Goal: Information Seeking & Learning: Compare options

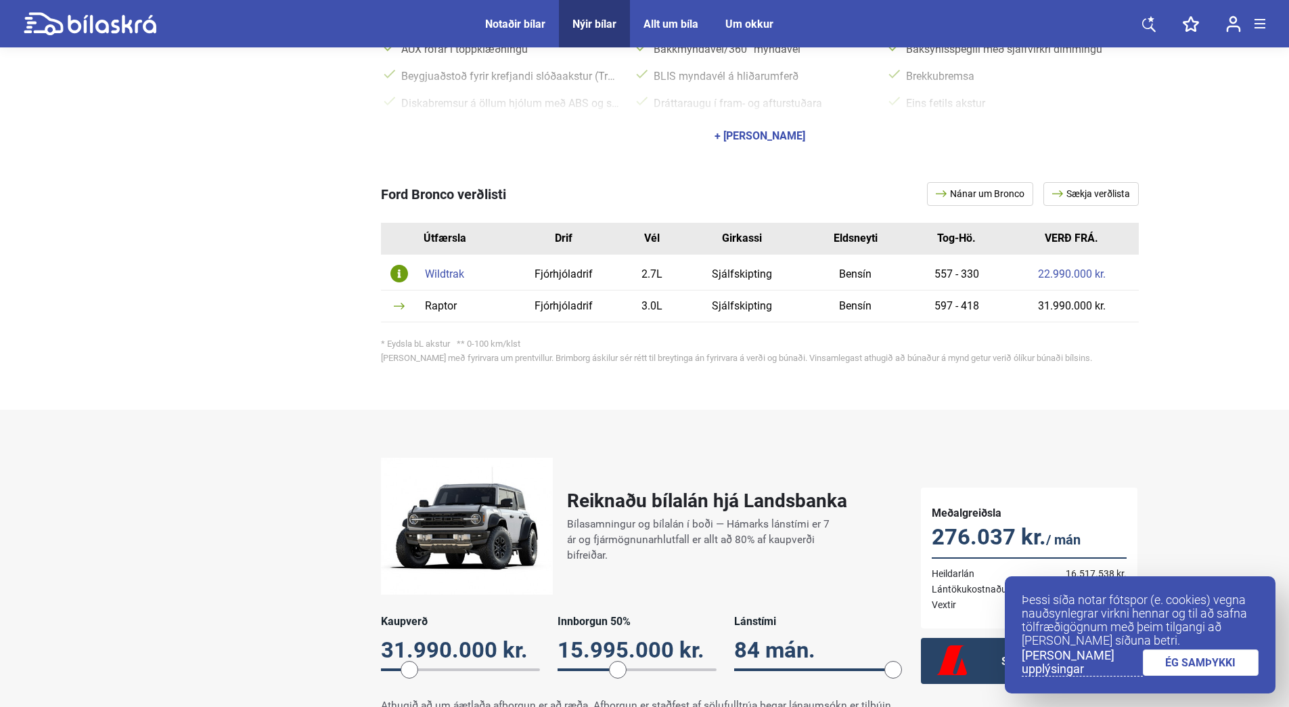
scroll to position [812, 0]
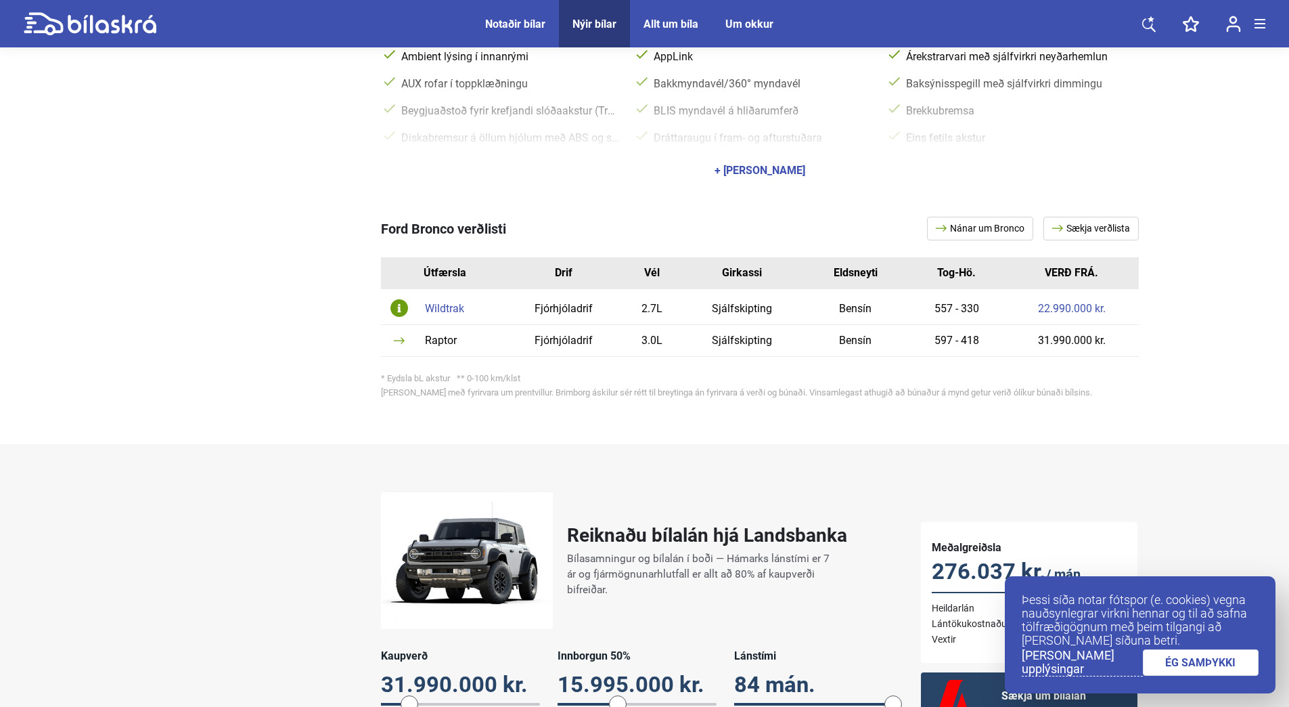
click at [393, 299] on img at bounding box center [400, 308] width 18 height 18
click at [400, 299] on img at bounding box center [400, 308] width 18 height 18
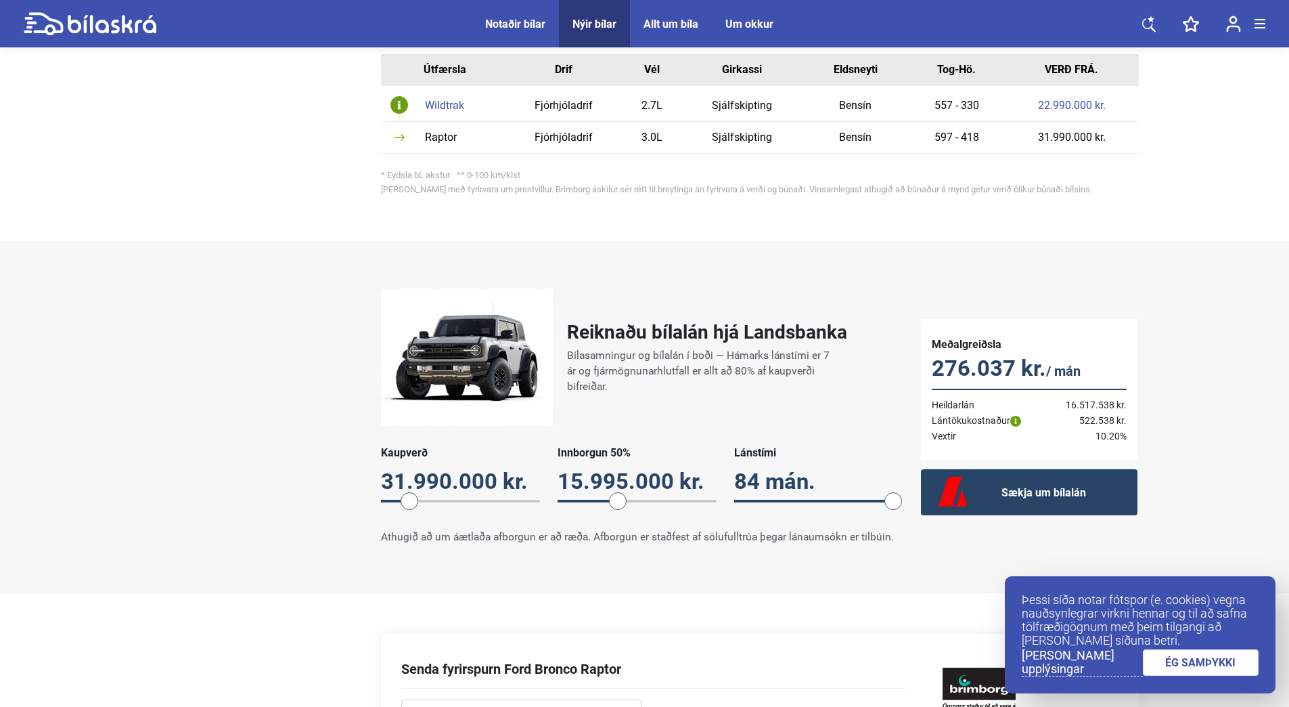
scroll to position [1083, 0]
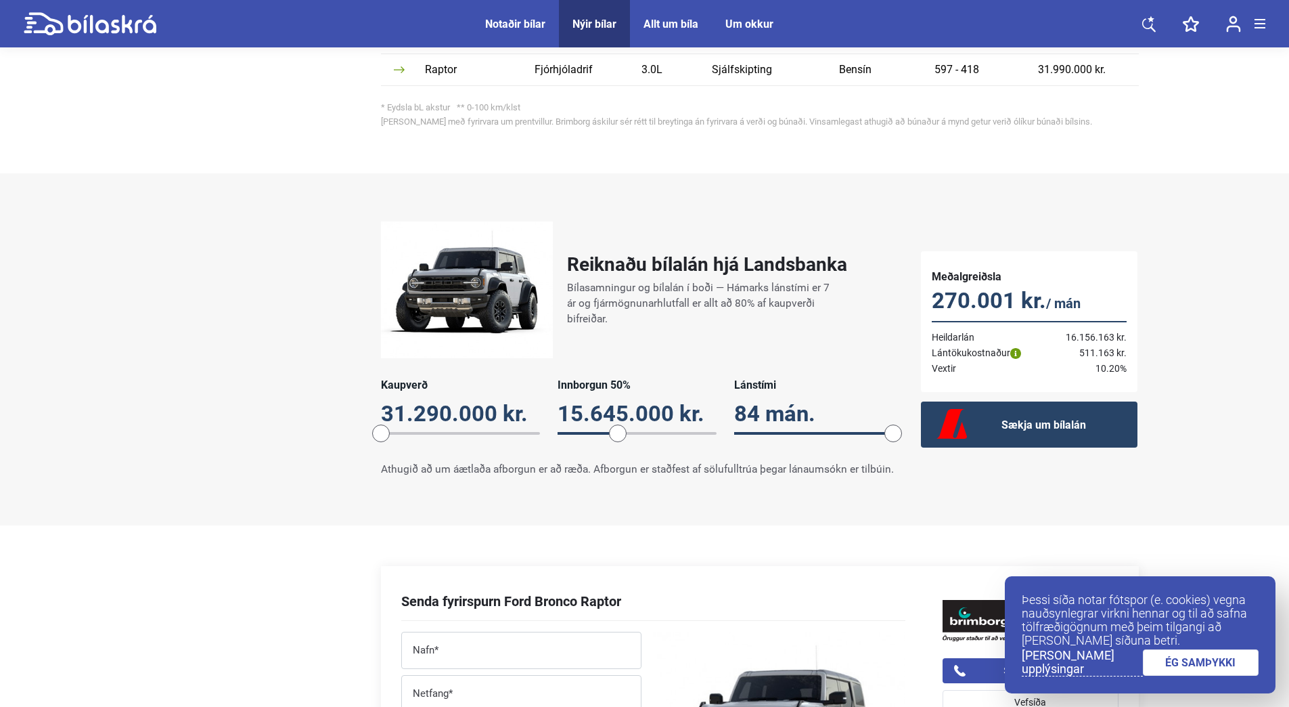
drag, startPoint x: 411, startPoint y: 420, endPoint x: 370, endPoint y: 418, distance: 40.7
click at [370, 418] on div "Reiknaðu bílalán hjá Landsbanka Bílasamningur og bílalán í boði — Hámarks lánst…" at bounding box center [638, 349] width 540 height 283
drag, startPoint x: 617, startPoint y: 415, endPoint x: 491, endPoint y: 412, distance: 125.9
click at [491, 412] on div "Kaupverð 31.290.000 kr. 31290000 Innborgun 20% 6.258.000 kr. 20 Lánstími 84 mán…" at bounding box center [637, 413] width 513 height 71
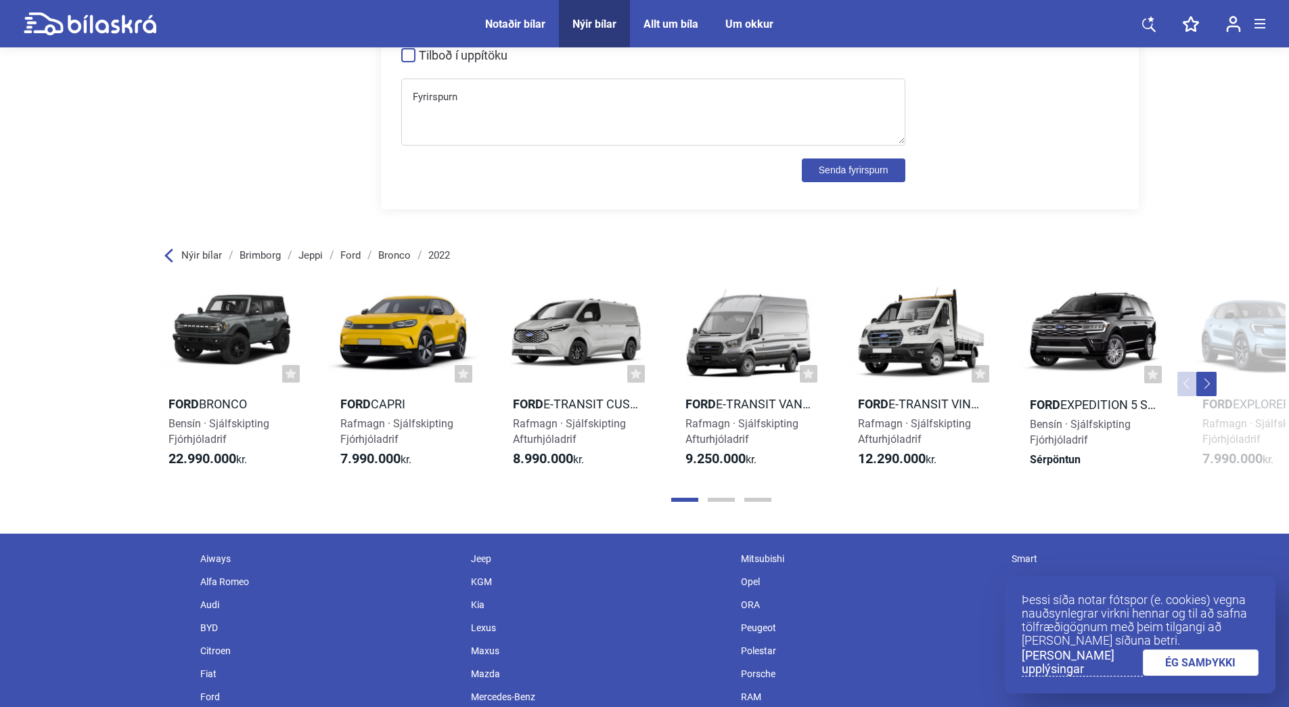
scroll to position [1895, 0]
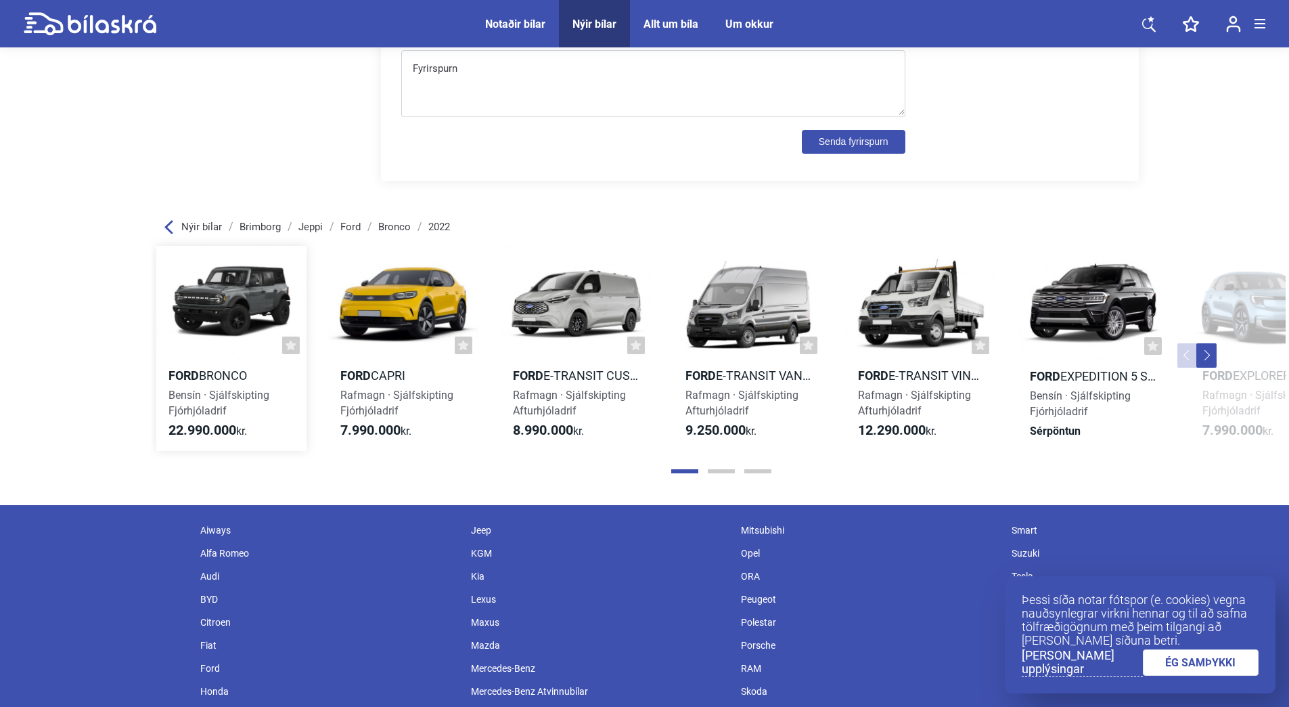
click at [219, 349] on div at bounding box center [231, 303] width 151 height 115
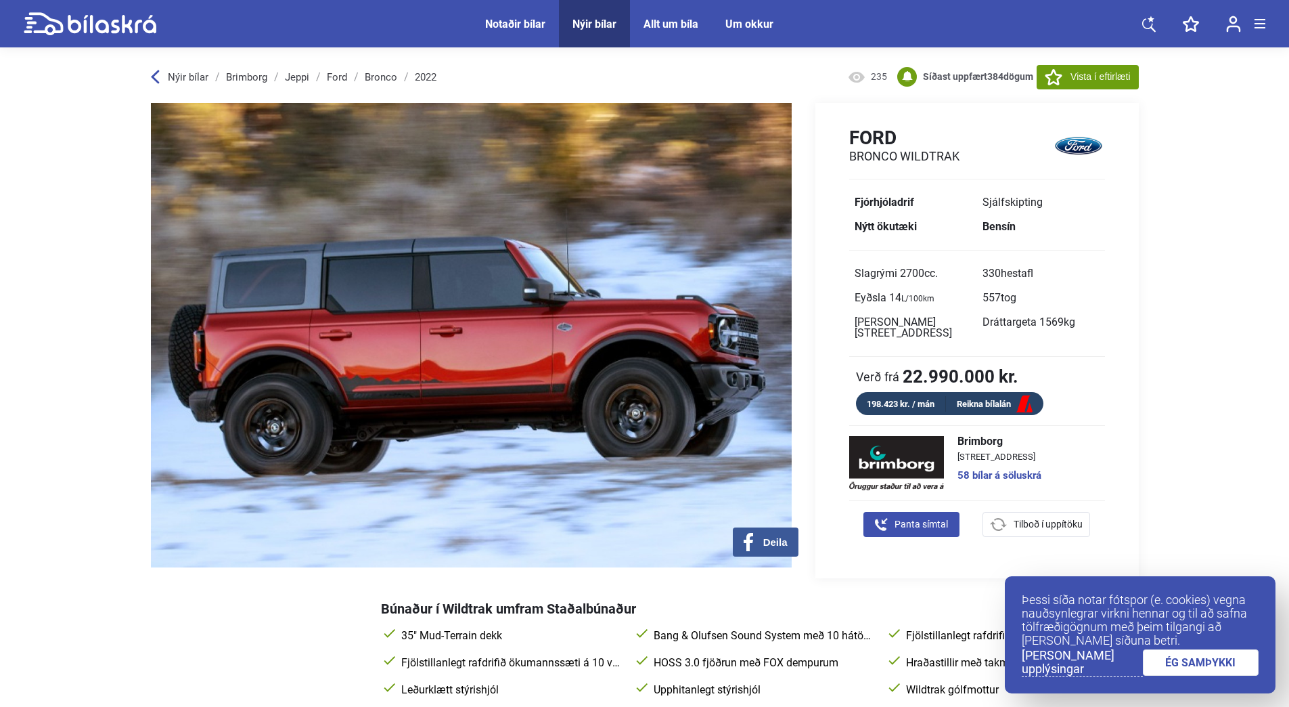
click at [588, 32] on span "Nýir bílar" at bounding box center [594, 23] width 71 height 47
click at [592, 27] on div "Nýir bílar" at bounding box center [595, 24] width 44 height 13
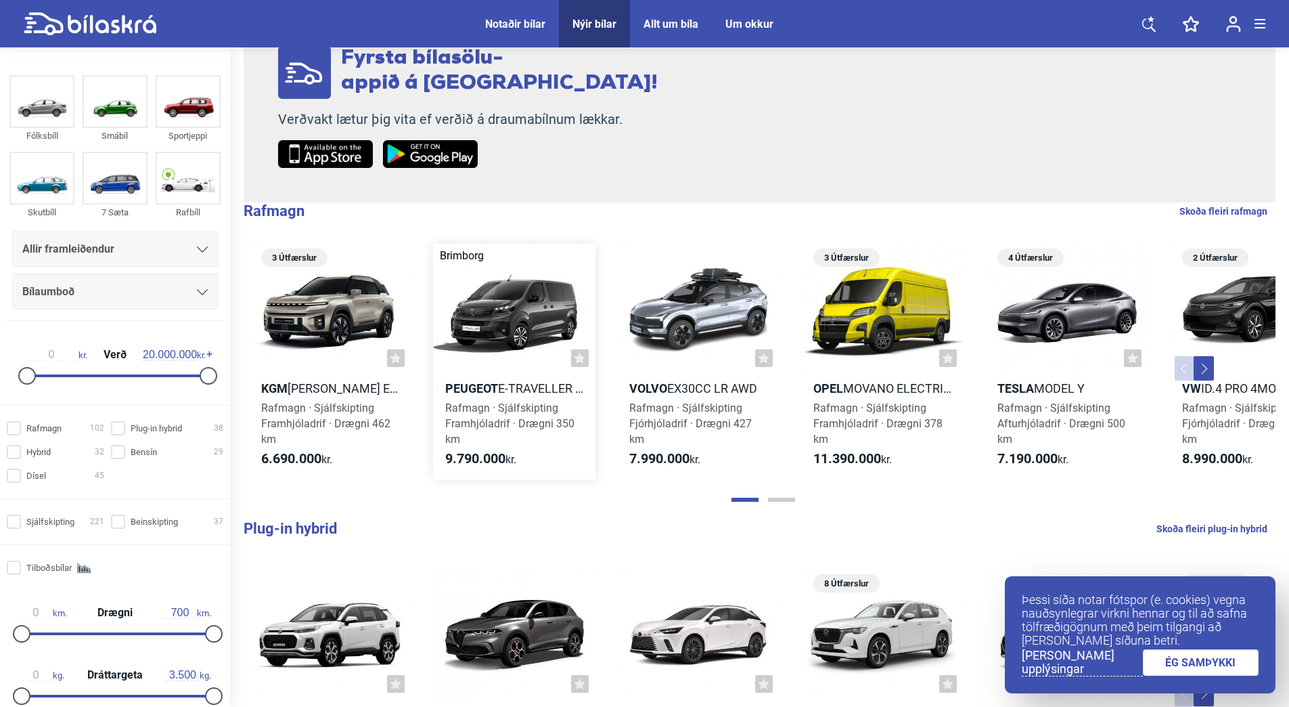
scroll to position [474, 0]
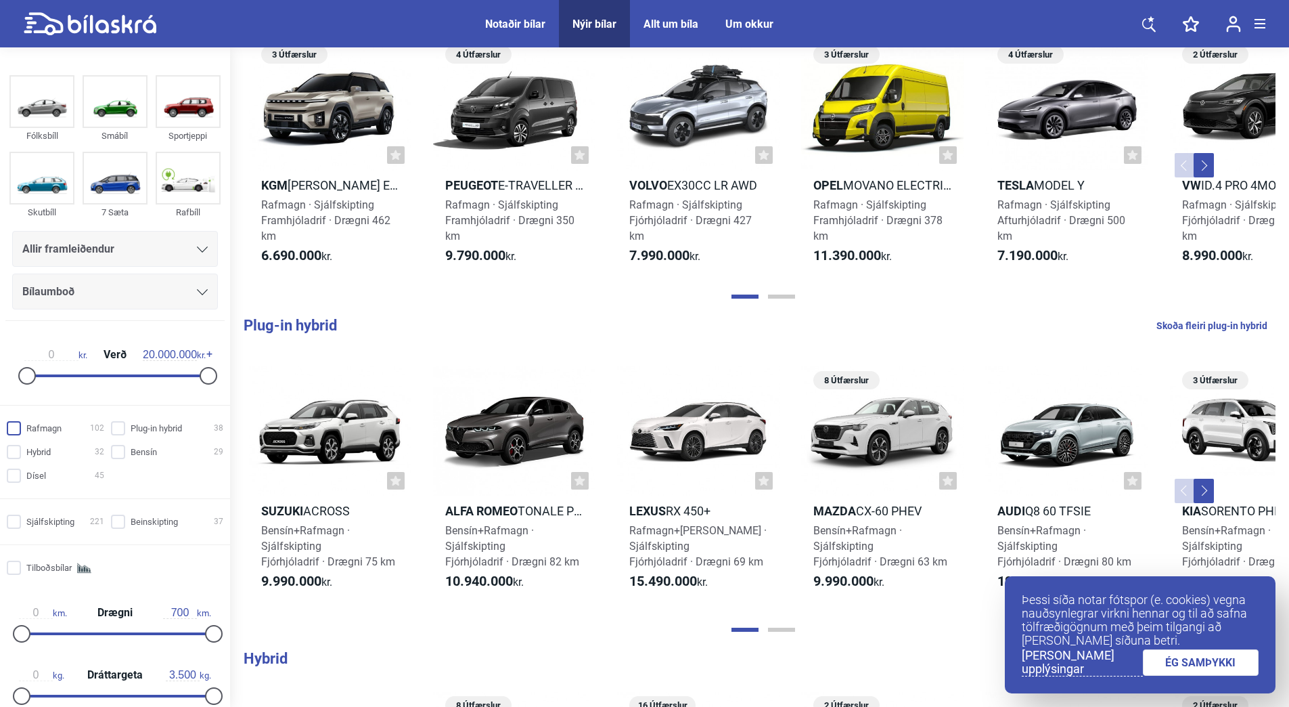
drag, startPoint x: 115, startPoint y: 430, endPoint x: 81, endPoint y: 431, distance: 33.8
click at [115, 430] on input "Plug-in hybrid 38" at bounding box center [169, 429] width 112 height 14
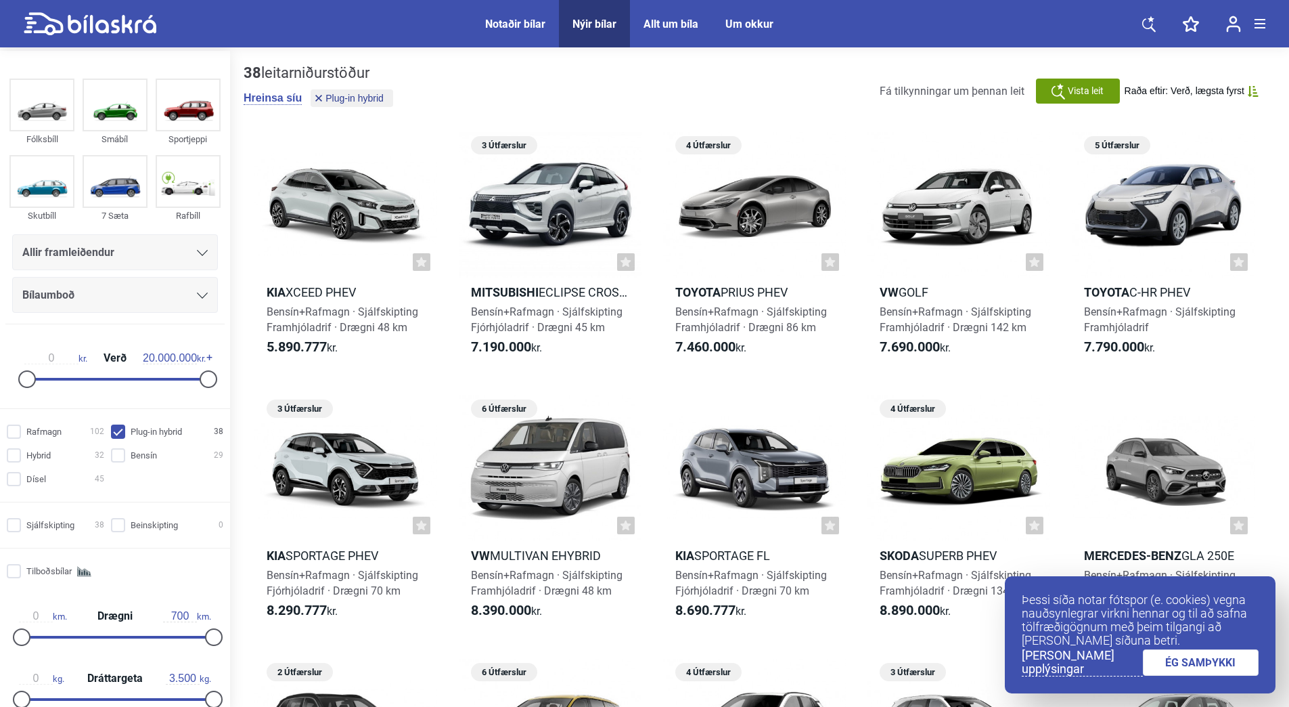
click at [123, 431] on input "Plug-in hybrid 38" at bounding box center [169, 432] width 112 height 14
checkbox input "false"
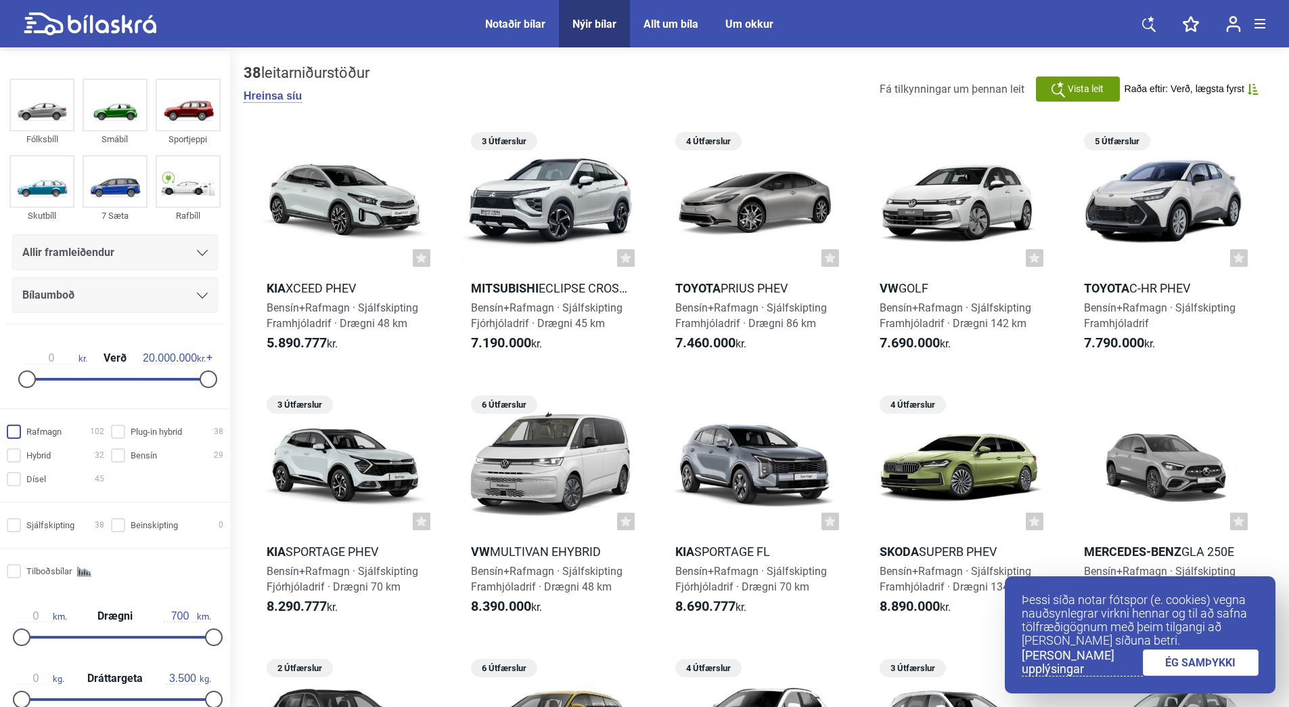
click at [40, 435] on input "Rafmagn 102" at bounding box center [57, 432] width 97 height 14
checkbox input "true"
